Goal: Complete application form

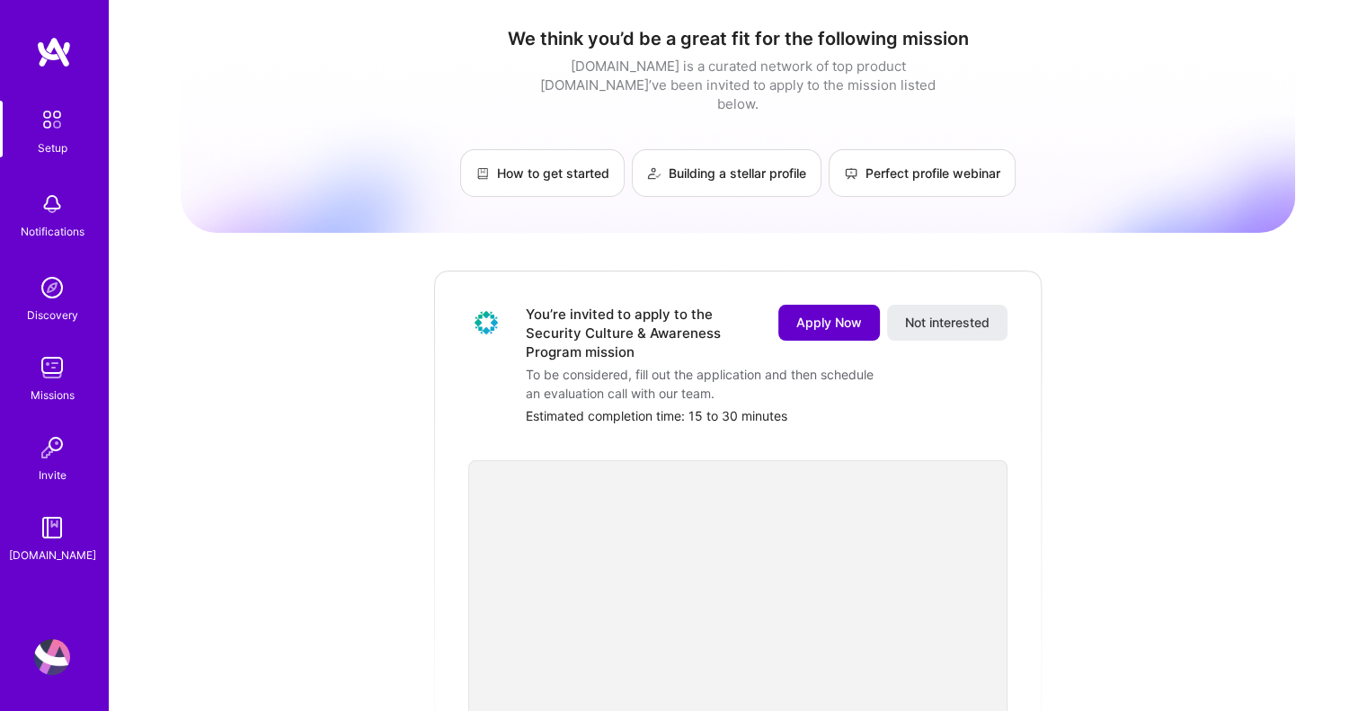
click at [778, 305] on button "Apply Now" at bounding box center [829, 323] width 102 height 36
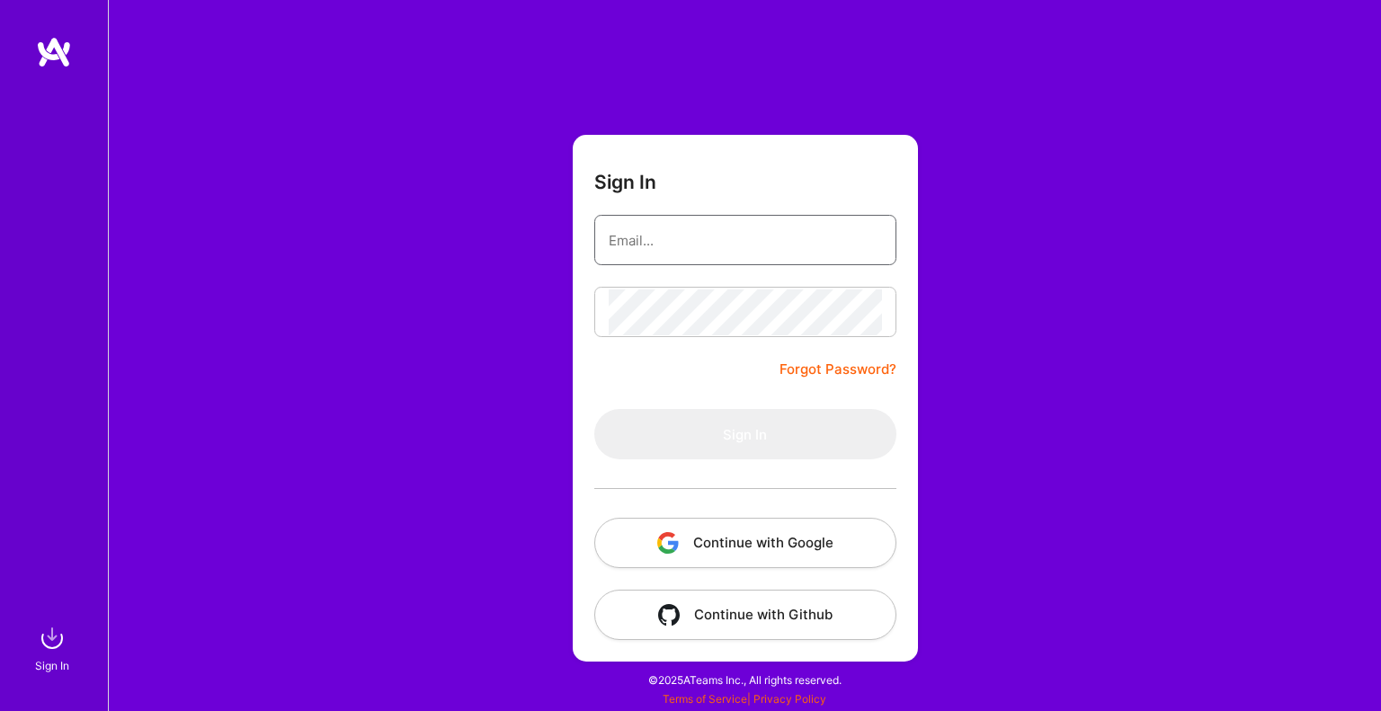
click at [697, 233] on input "email" at bounding box center [745, 241] width 273 height 46
type input "carloscarvajal12@gmail.com"
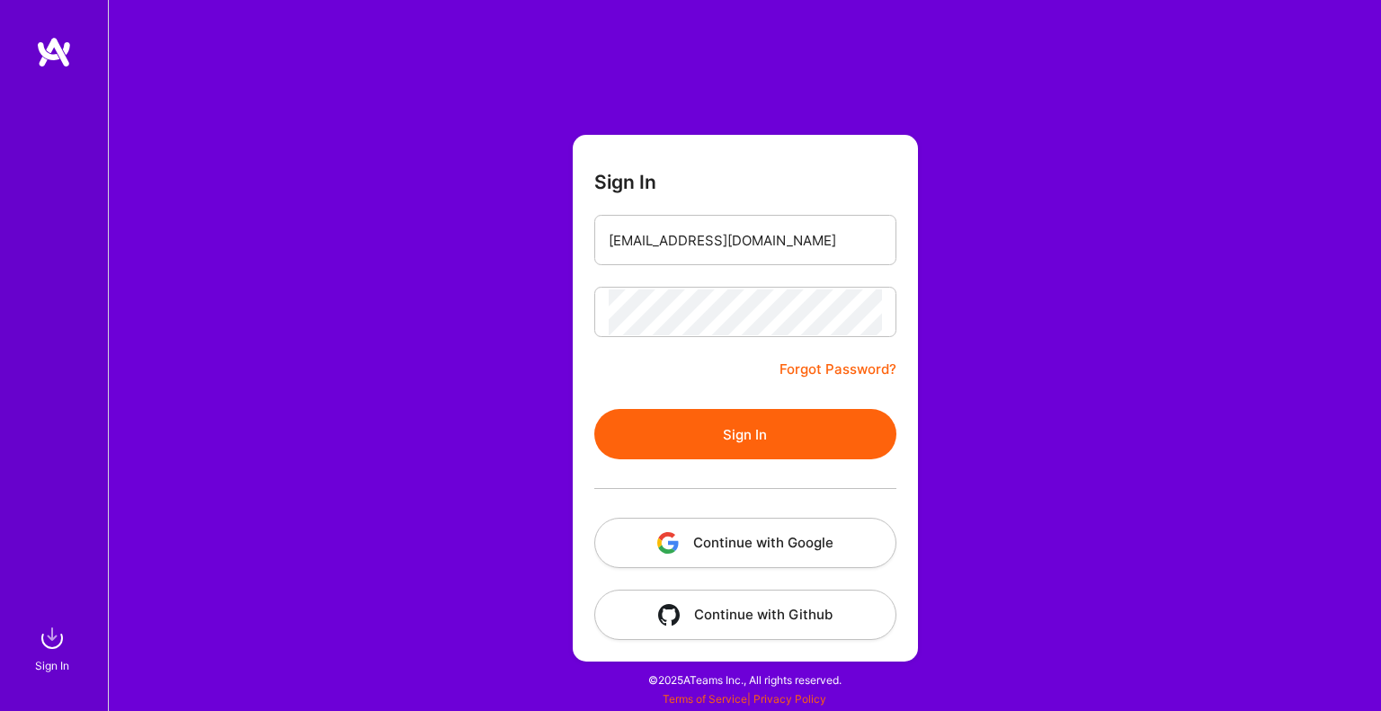
click at [769, 452] on button "Sign In" at bounding box center [745, 434] width 302 height 50
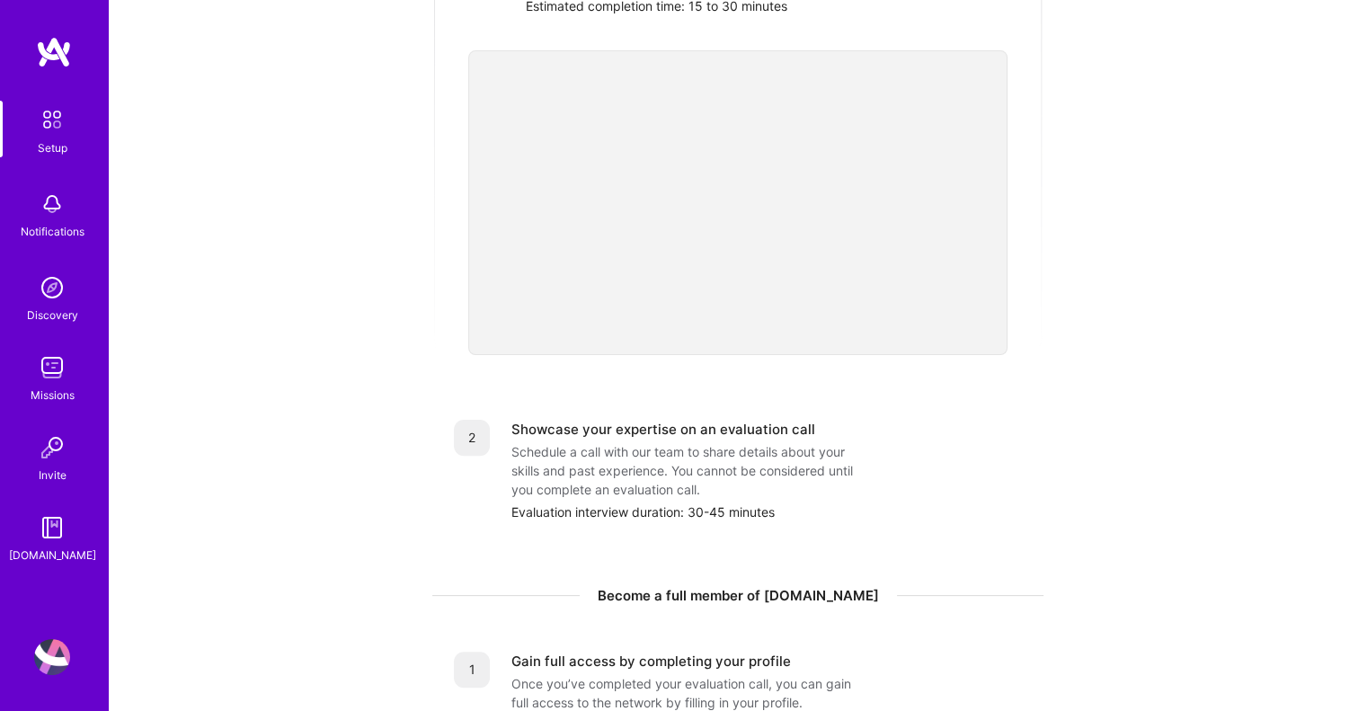
scroll to position [449, 0]
